Goal: Task Accomplishment & Management: Manage account settings

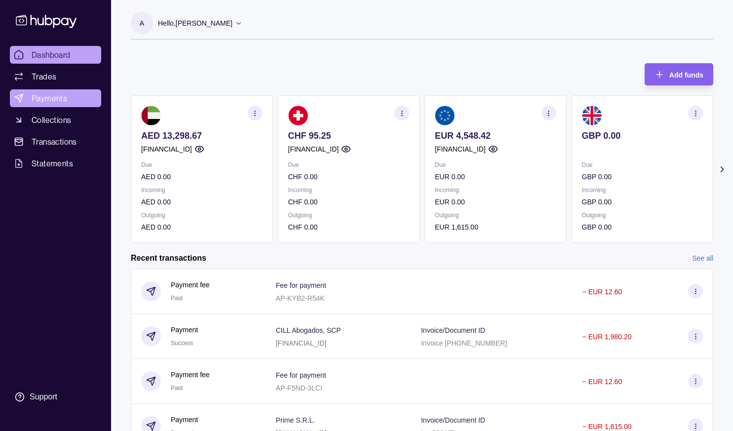
click at [59, 99] on span "Payments" at bounding box center [50, 98] width 36 height 12
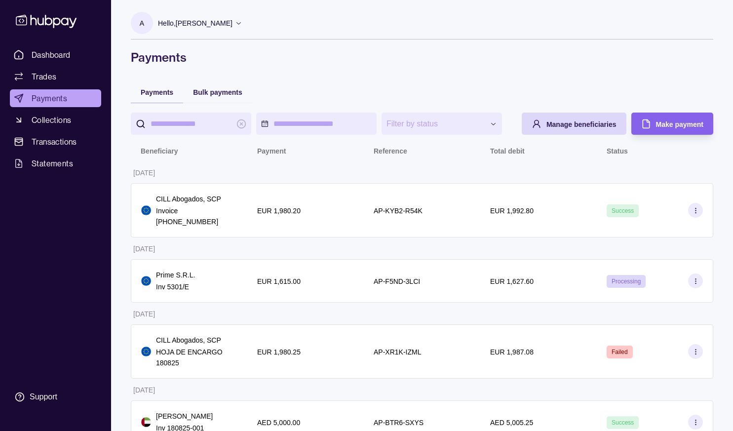
click at [155, 120] on input "search" at bounding box center [191, 124] width 81 height 22
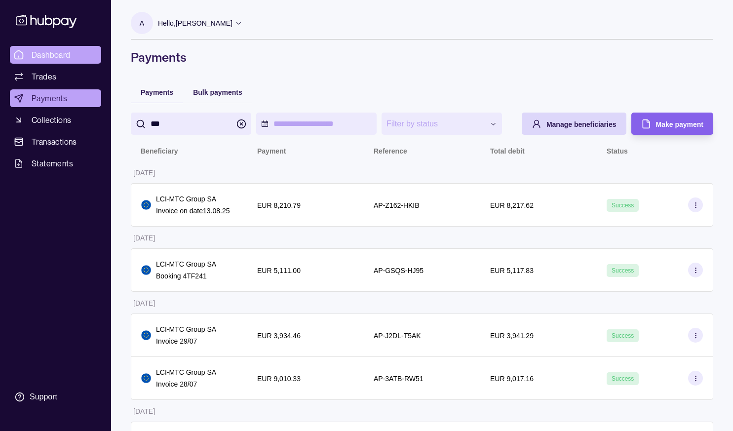
type input "***"
click at [46, 53] on span "Dashboard" at bounding box center [51, 55] width 39 height 12
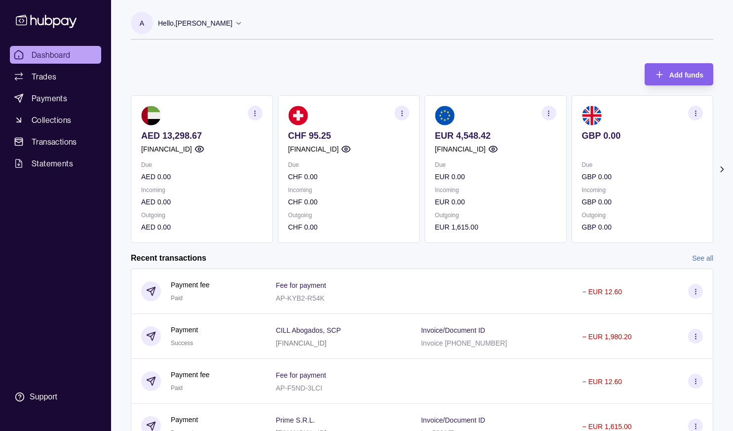
click at [232, 26] on p "Hello, [PERSON_NAME]" at bounding box center [195, 23] width 75 height 11
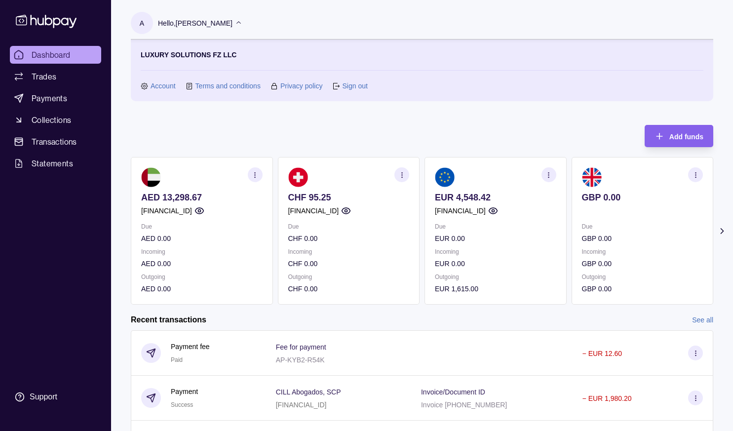
click at [351, 86] on link "Sign out" at bounding box center [354, 85] width 25 height 11
